Goal: Information Seeking & Learning: Learn about a topic

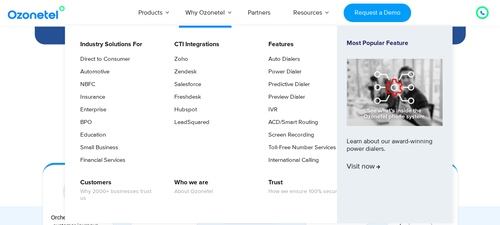
scroll to position [571, 0]
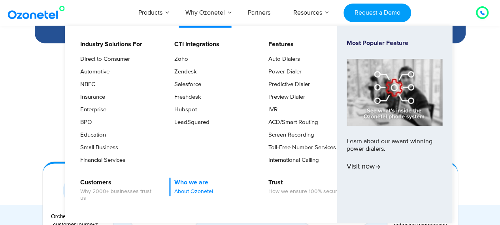
click at [187, 185] on link "Who we are About Ozonetel" at bounding box center [191, 187] width 45 height 19
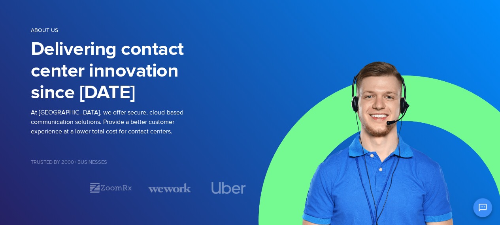
scroll to position [57, 0]
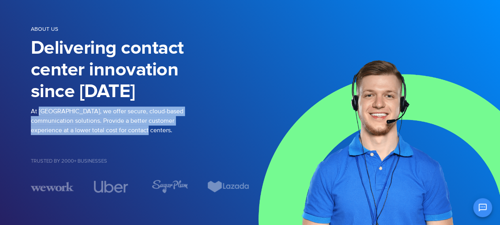
drag, startPoint x: 38, startPoint y: 111, endPoint x: 114, endPoint y: 130, distance: 78.2
click at [114, 130] on p "At [GEOGRAPHIC_DATA], we offer secure, cloud-based communication solutions. Pro…" at bounding box center [140, 121] width 219 height 28
copy p "Ozonetel, we offer secure, cloud-based communication solutions. Provide a bette…"
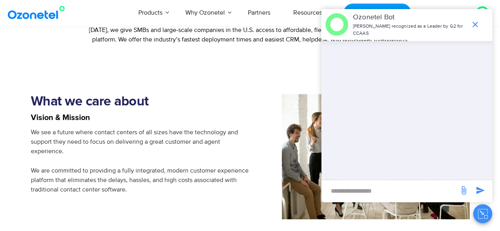
scroll to position [592, 0]
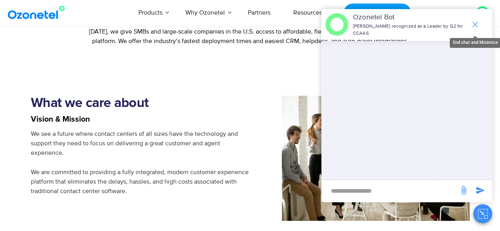
click at [475, 25] on icon "end chat or minimize" at bounding box center [475, 25] width 6 height 6
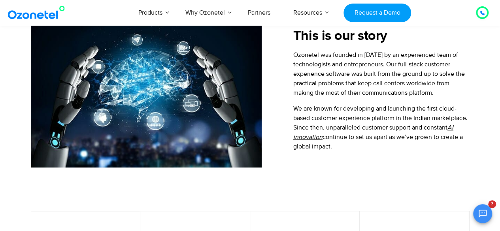
scroll to position [304, 0]
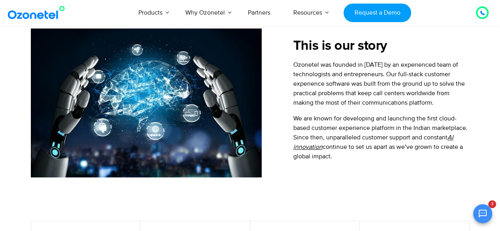
drag, startPoint x: 295, startPoint y: 65, endPoint x: 350, endPoint y: 159, distance: 109.4
click at [350, 159] on div "Ozonetel was founded in 2007 by an experienced team of technologists and entrep…" at bounding box center [381, 110] width 176 height 101
copy div "Ozonetel was founded in 2007 by an experienced team of technologists and entrep…"
